Goal: Task Accomplishment & Management: Use online tool/utility

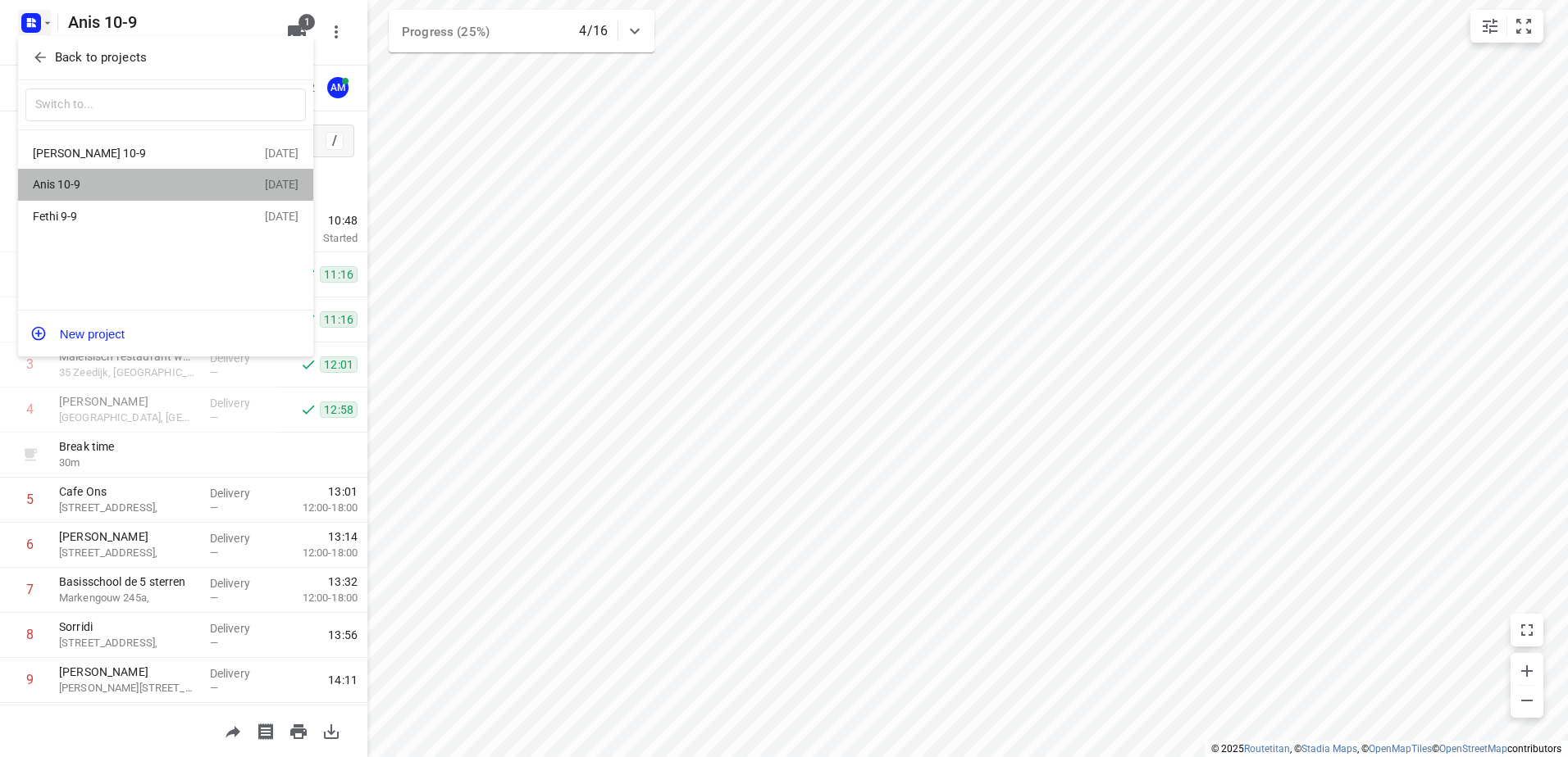
click at [146, 174] on div "Anis 10-9 [DATE]" at bounding box center [165, 184] width 295 height 32
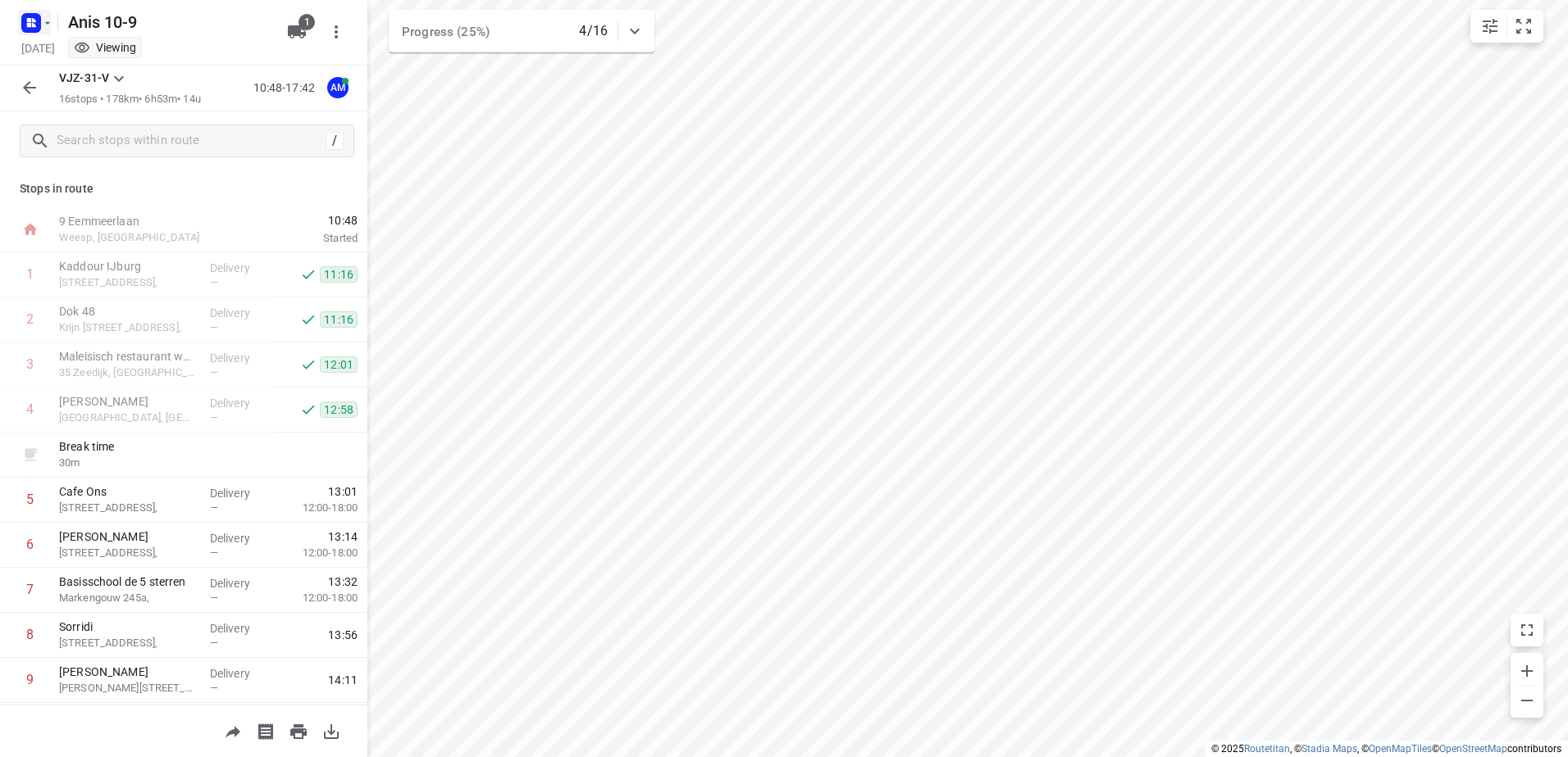
click at [44, 14] on button "button" at bounding box center [35, 23] width 33 height 26
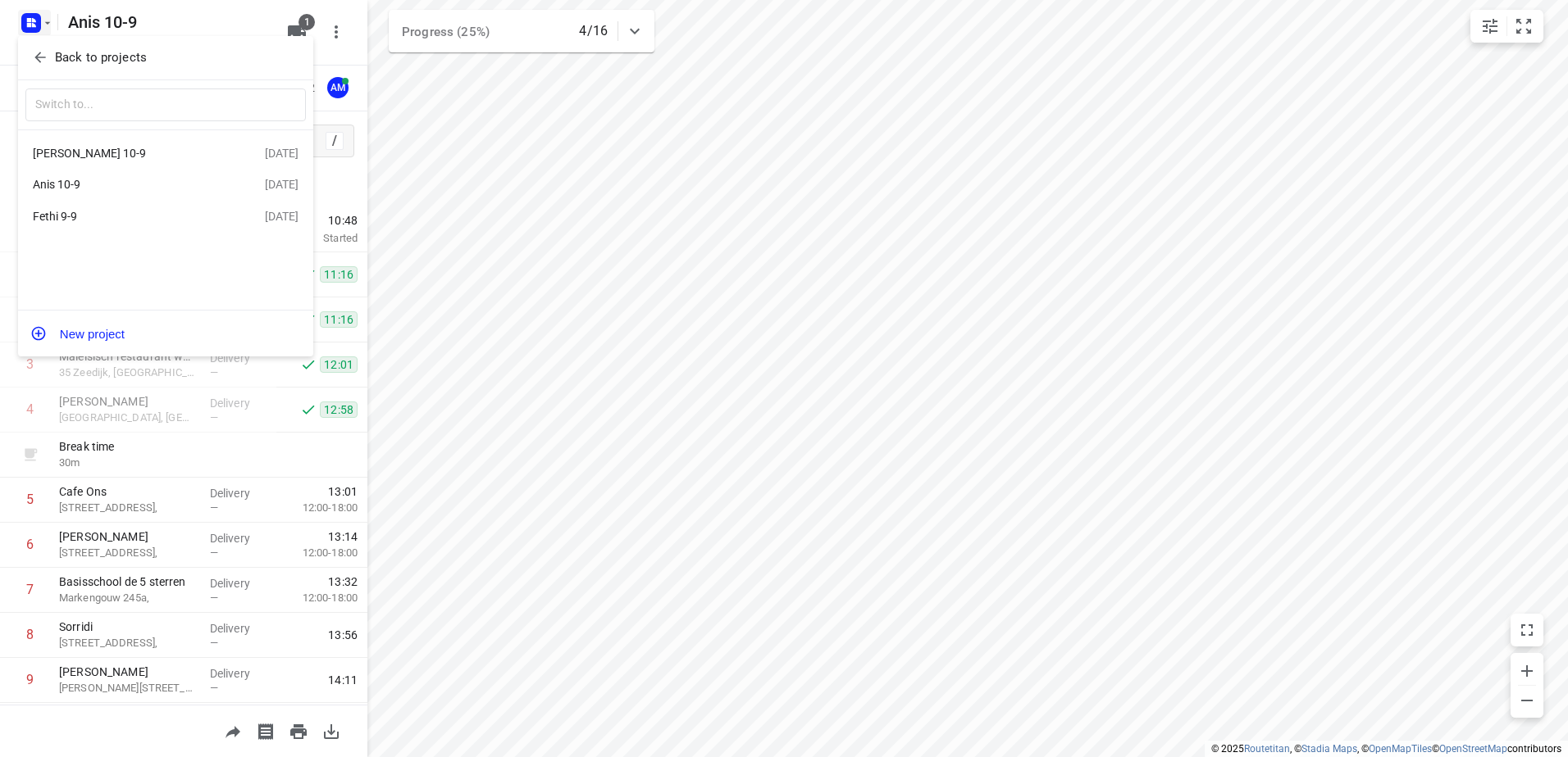
click at [141, 184] on div "Anis 10-9" at bounding box center [127, 184] width 189 height 13
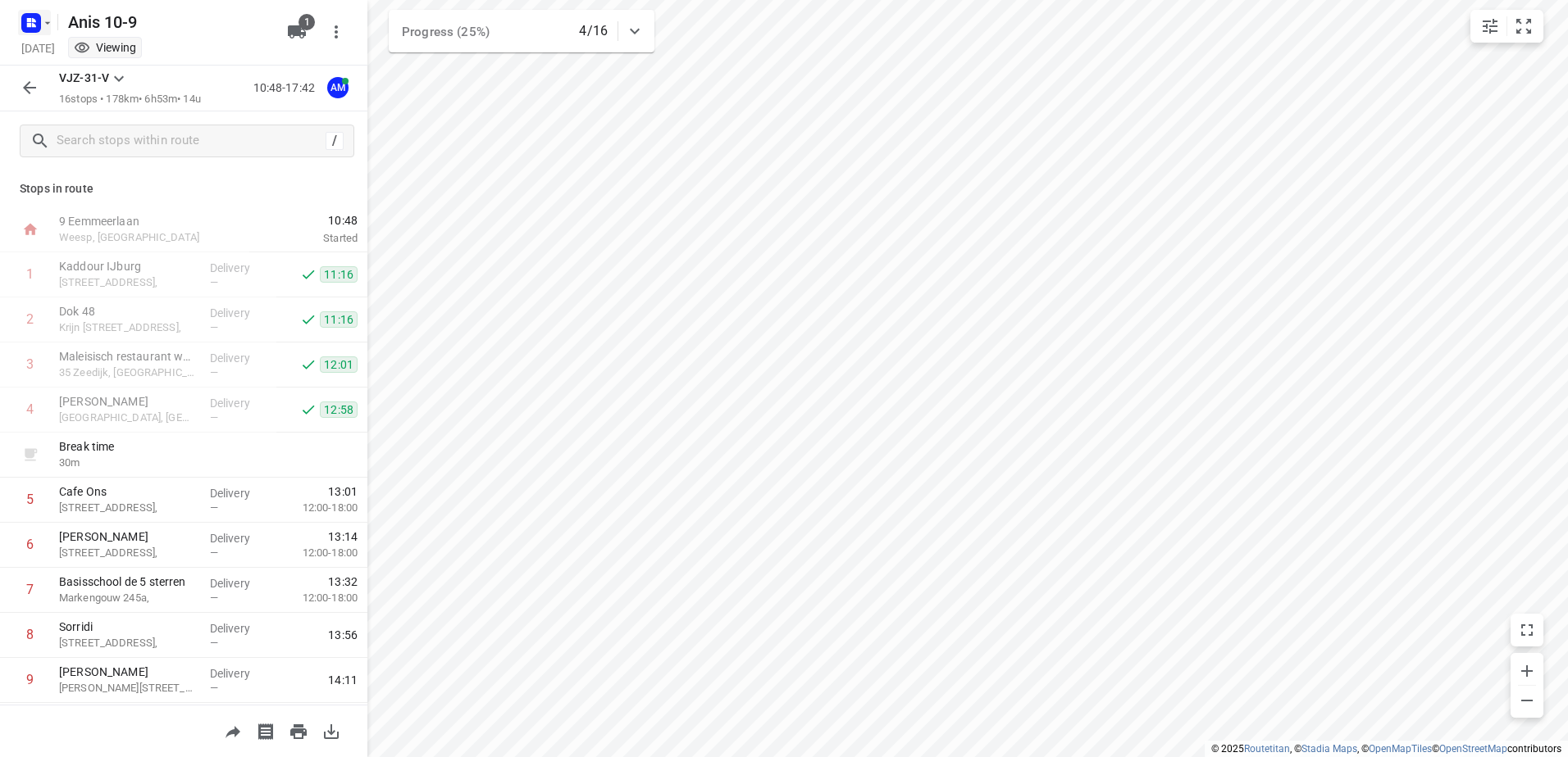
click at [44, 18] on icon "button" at bounding box center [47, 23] width 13 height 13
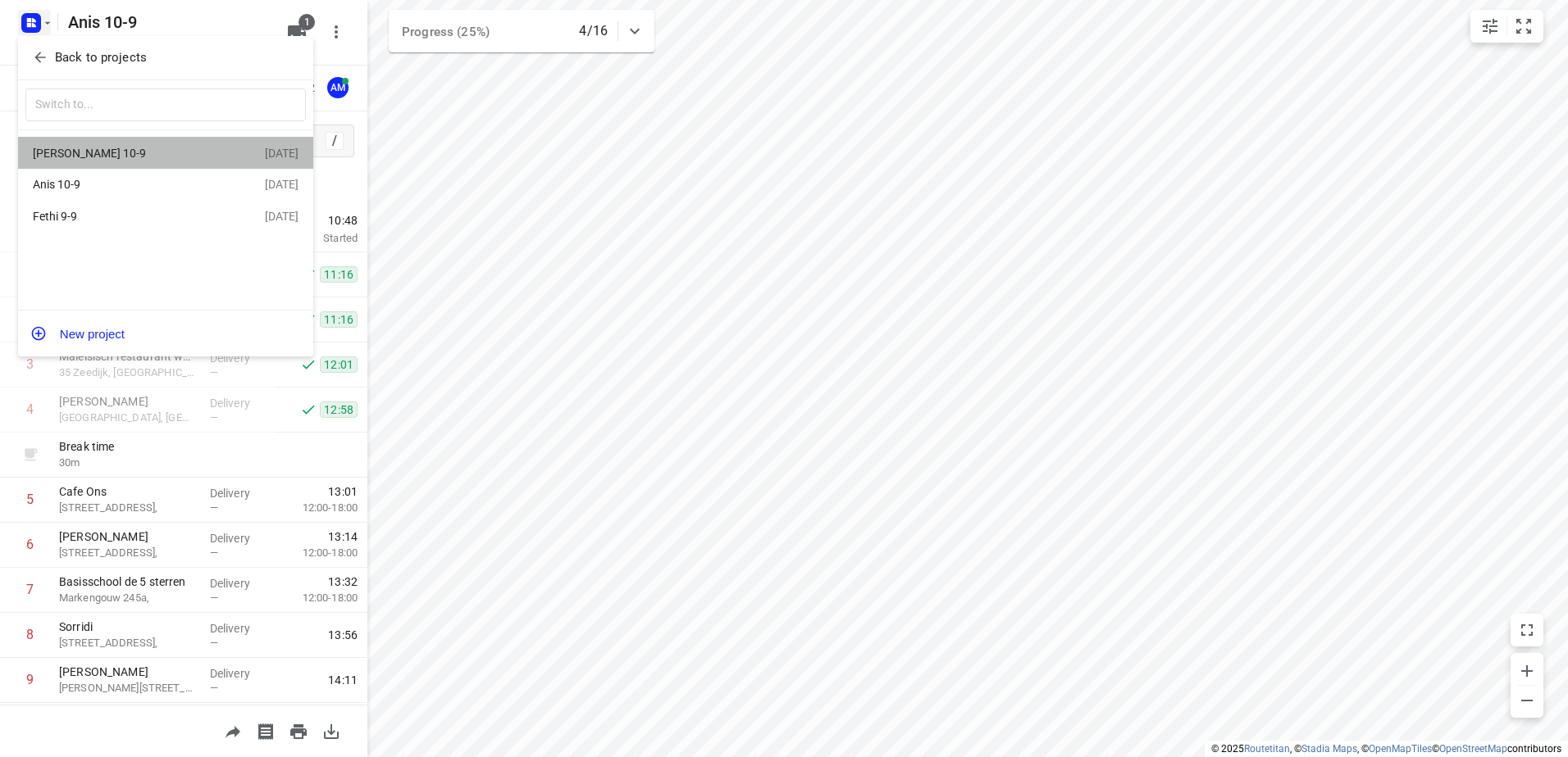
click at [104, 149] on div "[PERSON_NAME] 10-9" at bounding box center [127, 153] width 189 height 13
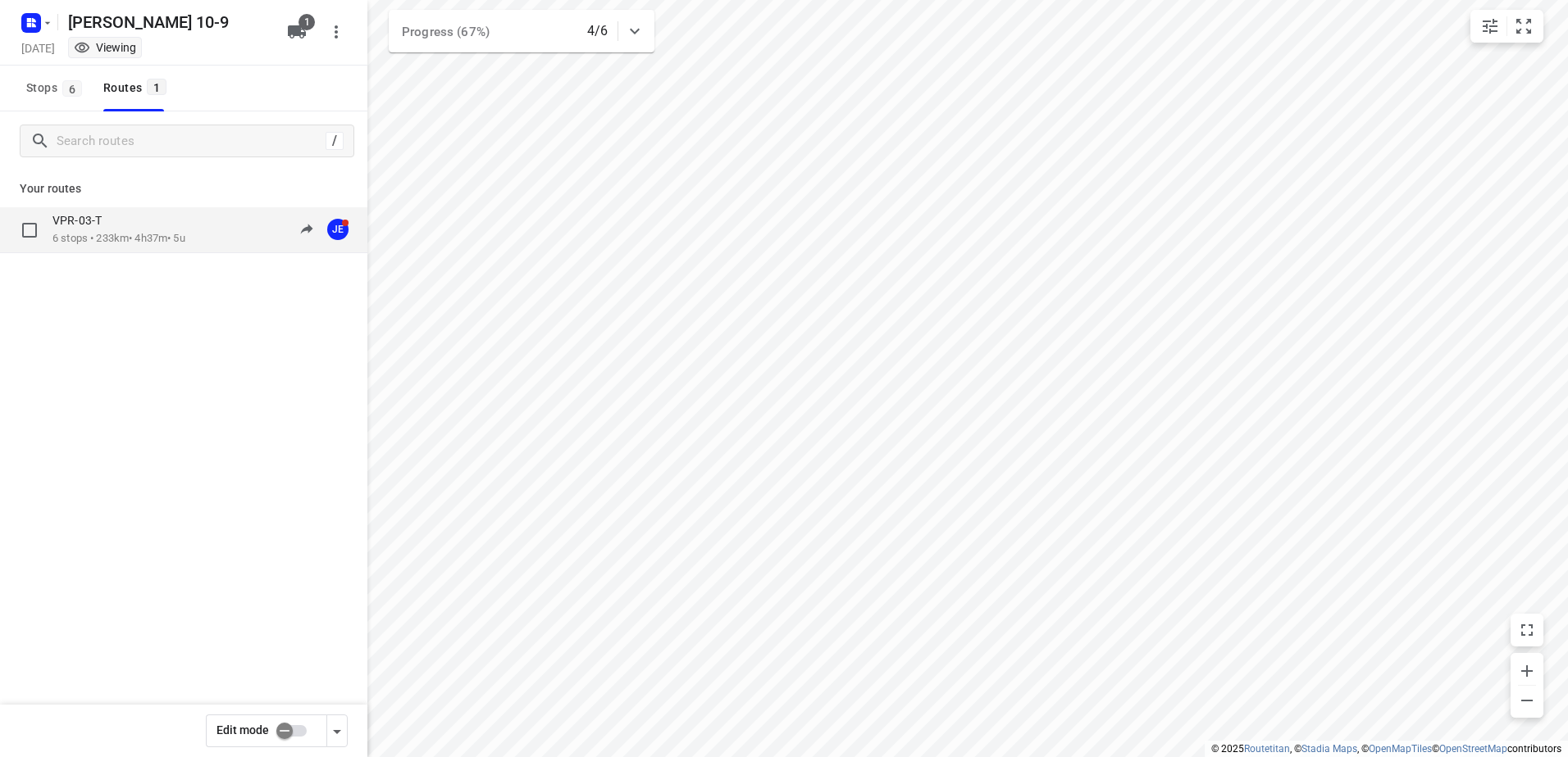
click at [104, 233] on p "6 stops • 233km • 4h37m • 5u" at bounding box center [118, 239] width 133 height 16
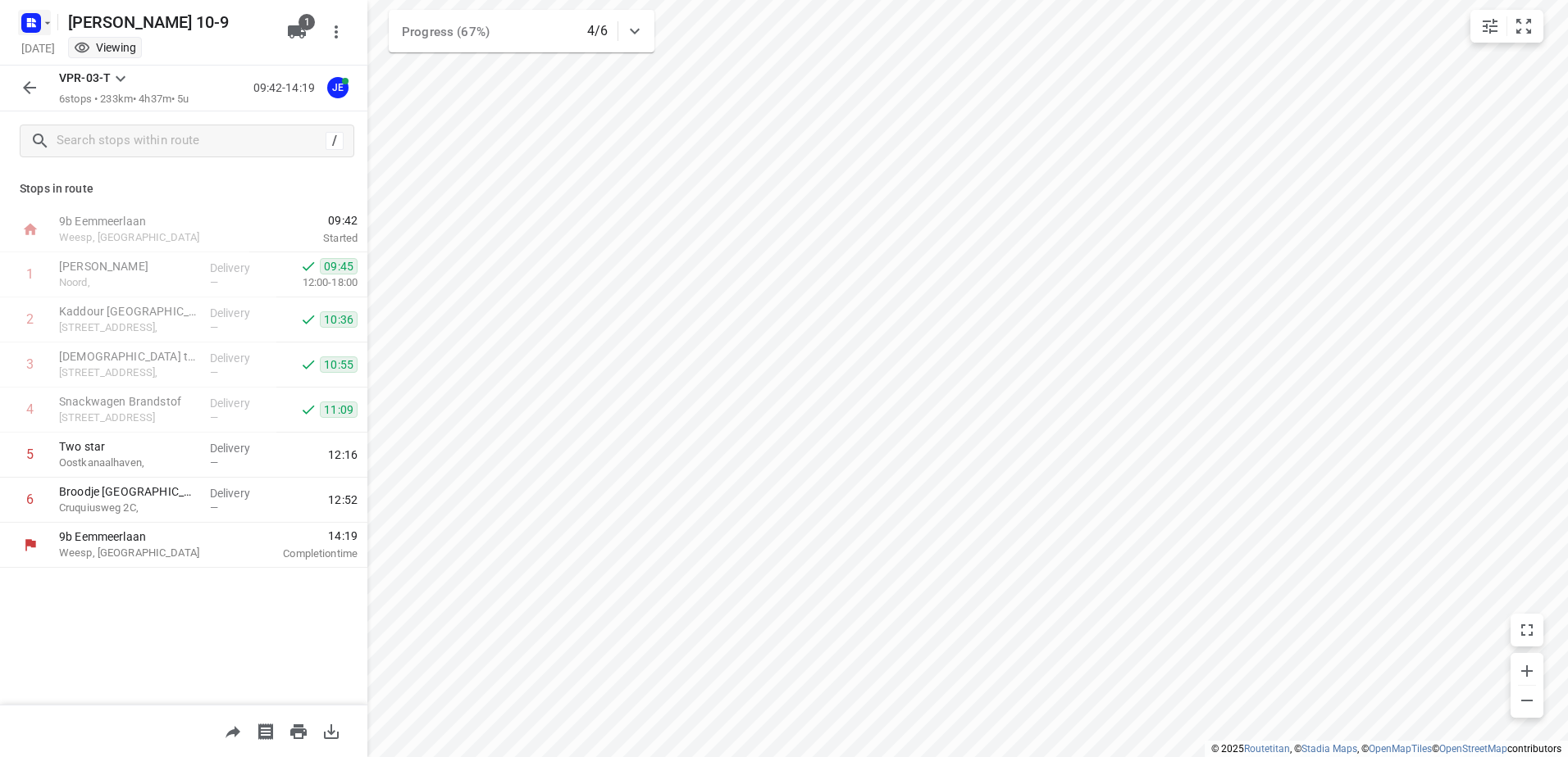
click at [30, 29] on rect "button" at bounding box center [30, 23] width 20 height 20
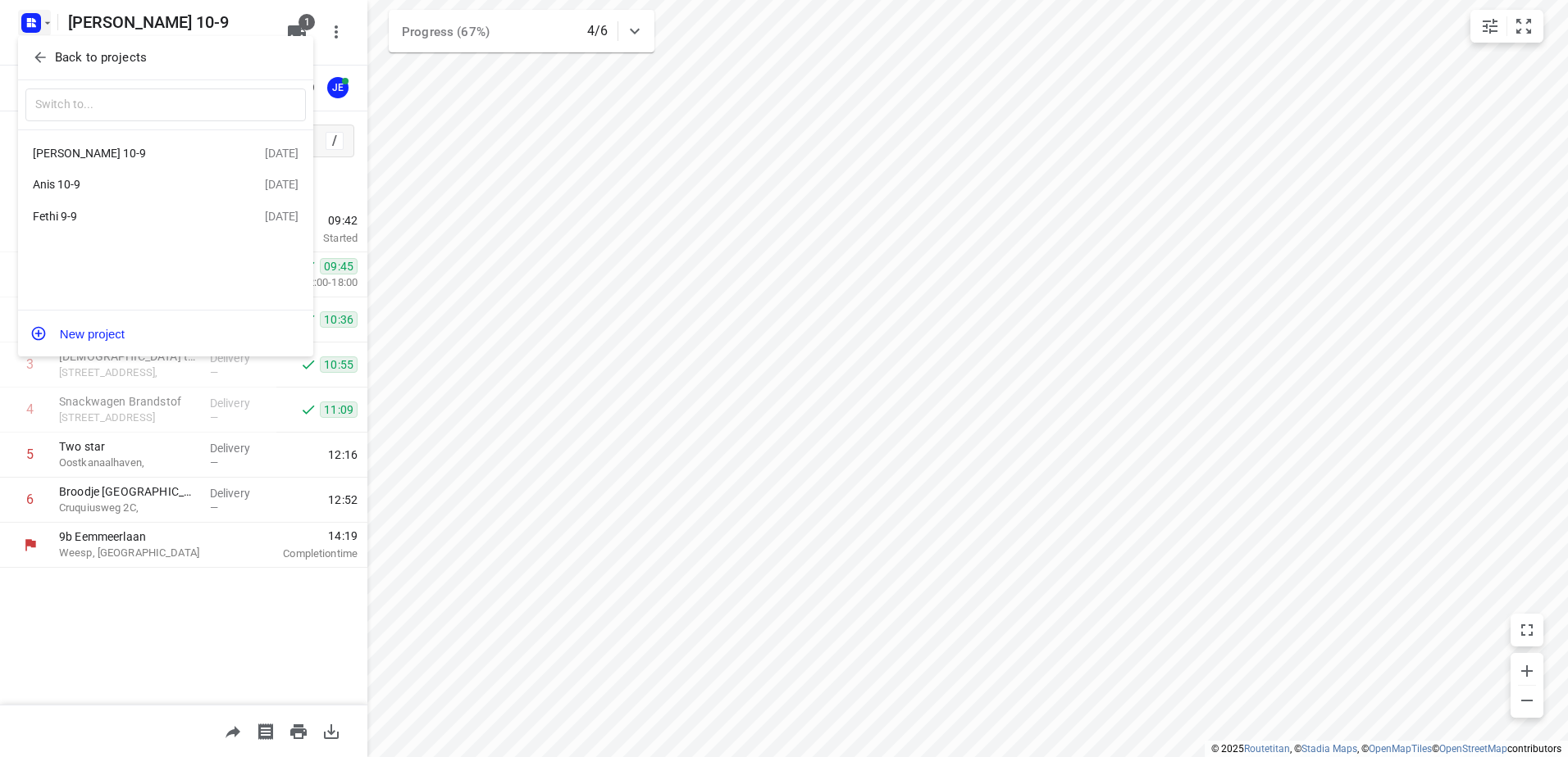
click at [115, 189] on div "Anis 10-9" at bounding box center [127, 184] width 189 height 13
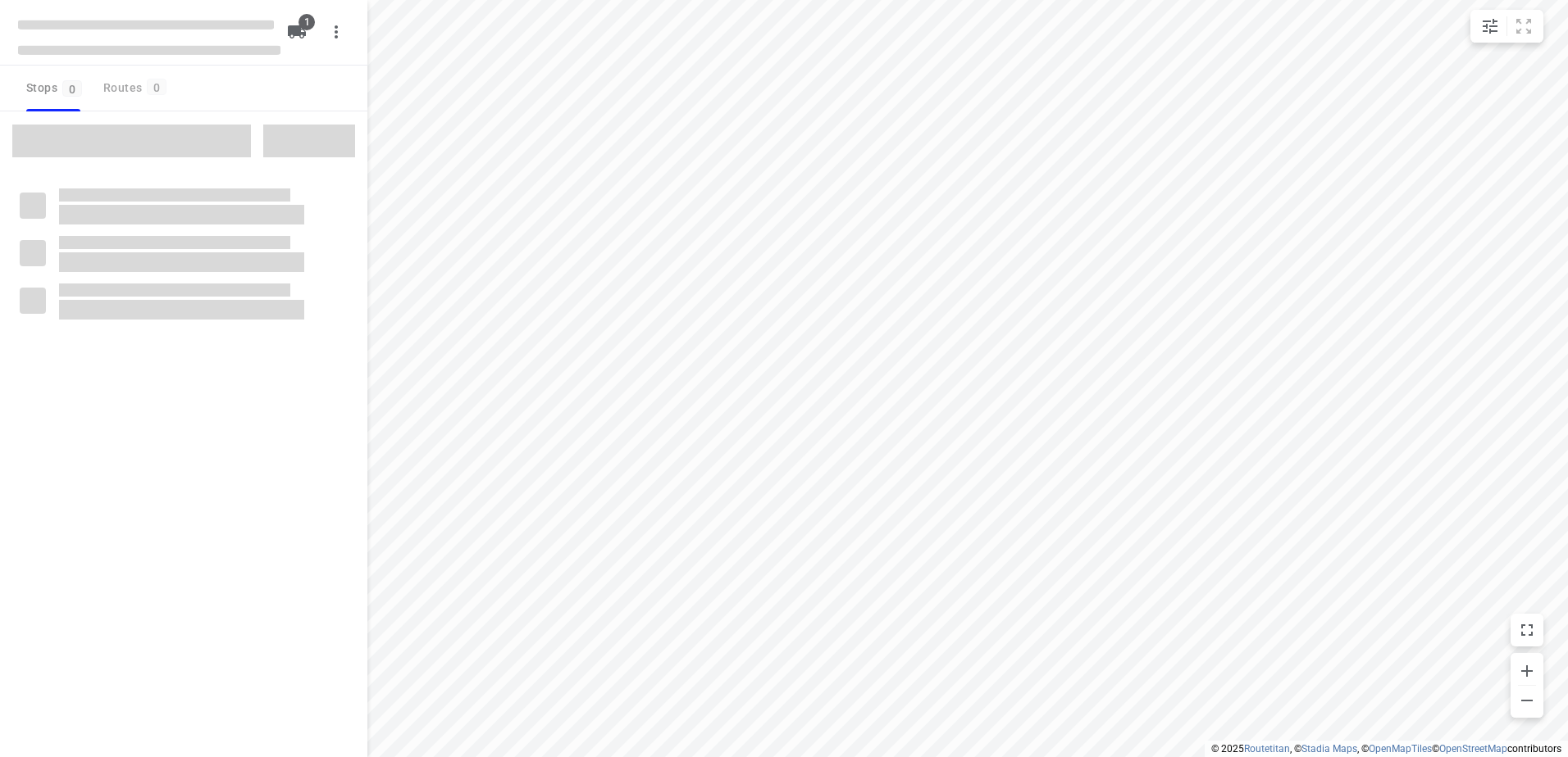
type input "distance"
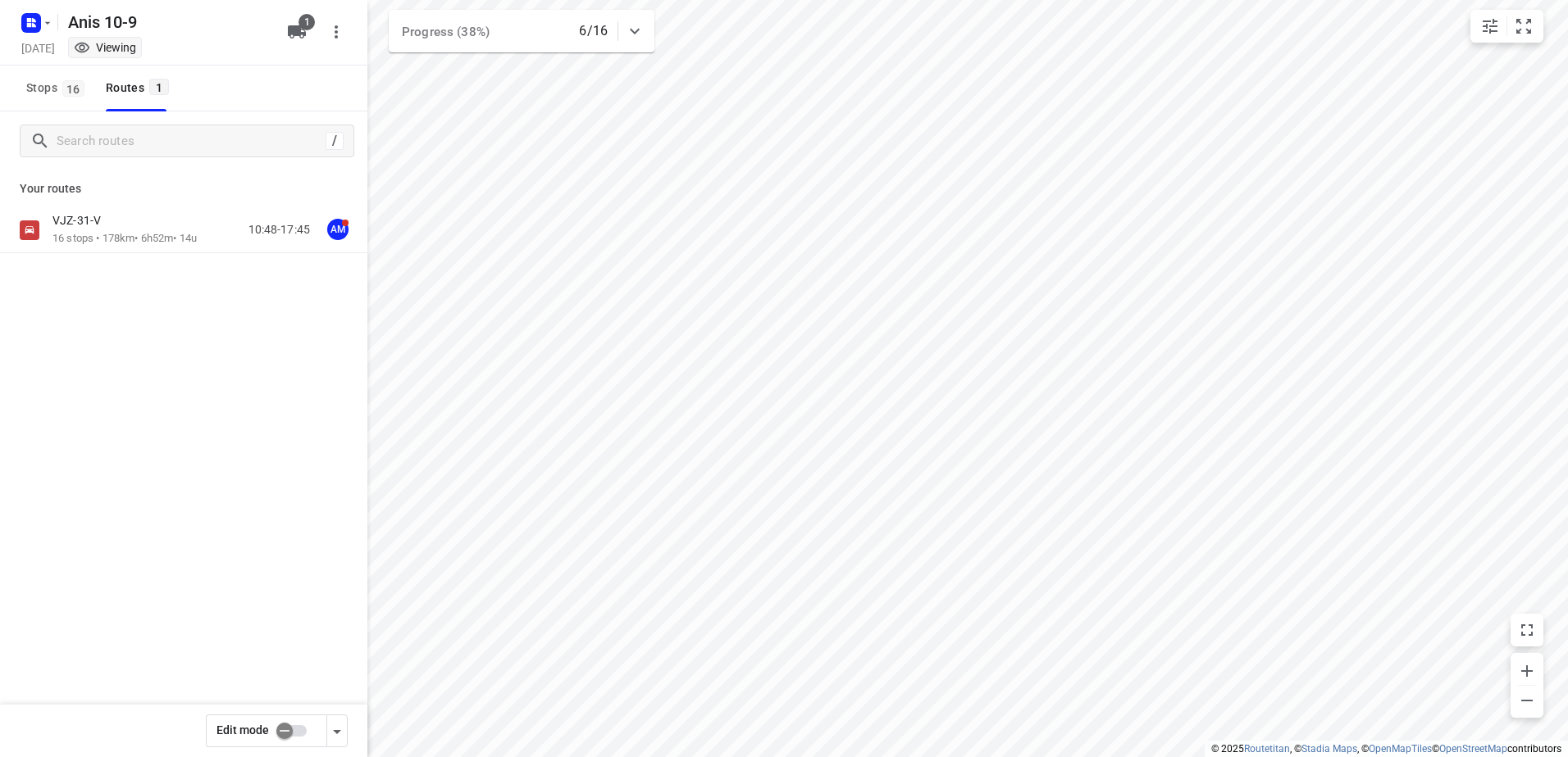
click at [132, 229] on div "VJZ-31-V" at bounding box center [124, 222] width 145 height 18
